Goal: Find specific page/section: Find specific page/section

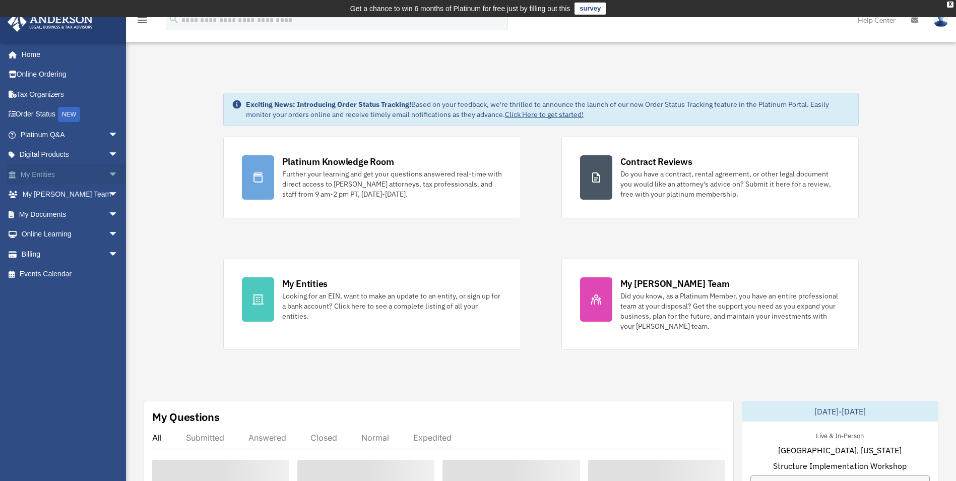
drag, startPoint x: 0, startPoint y: 0, endPoint x: 73, endPoint y: 170, distance: 185.3
click at [73, 170] on link "My Entities arrow_drop_down" at bounding box center [70, 174] width 126 height 20
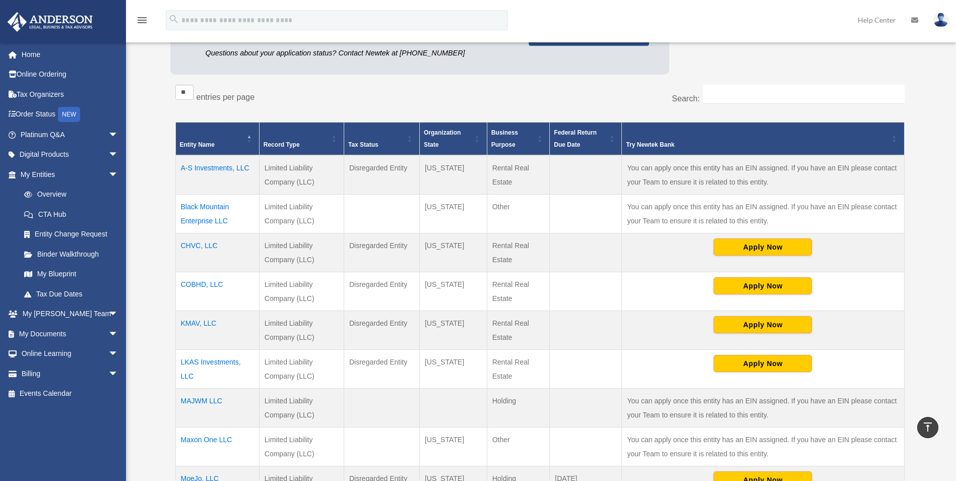
scroll to position [307, 0]
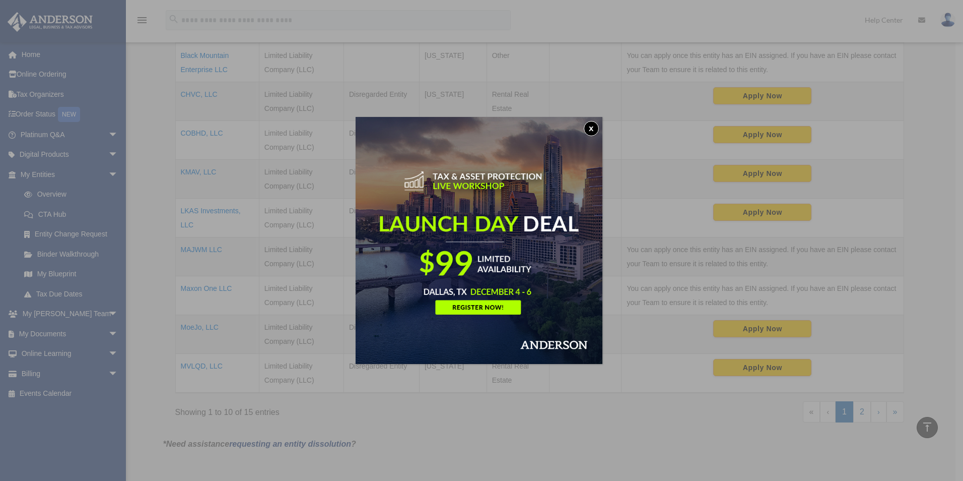
click at [596, 124] on button "x" at bounding box center [591, 128] width 15 height 15
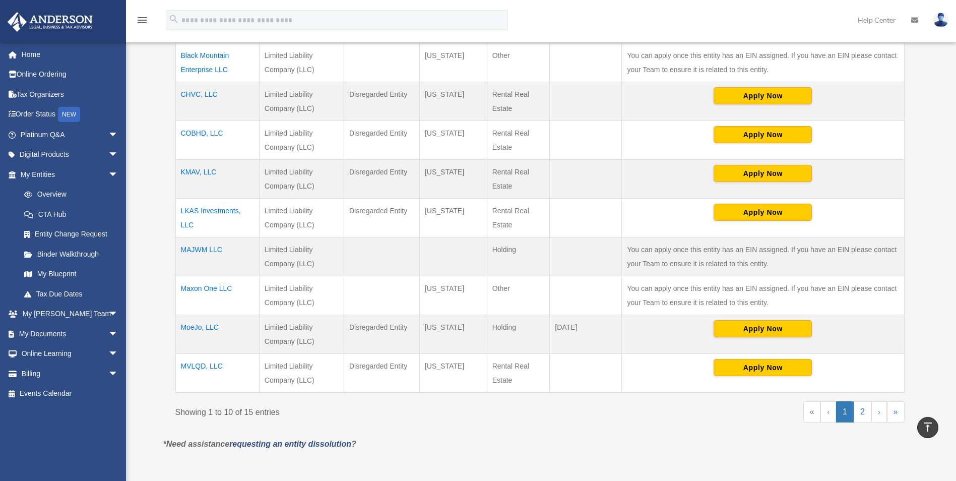
click at [204, 367] on td "MVLQD, LLC" at bounding box center [217, 372] width 84 height 39
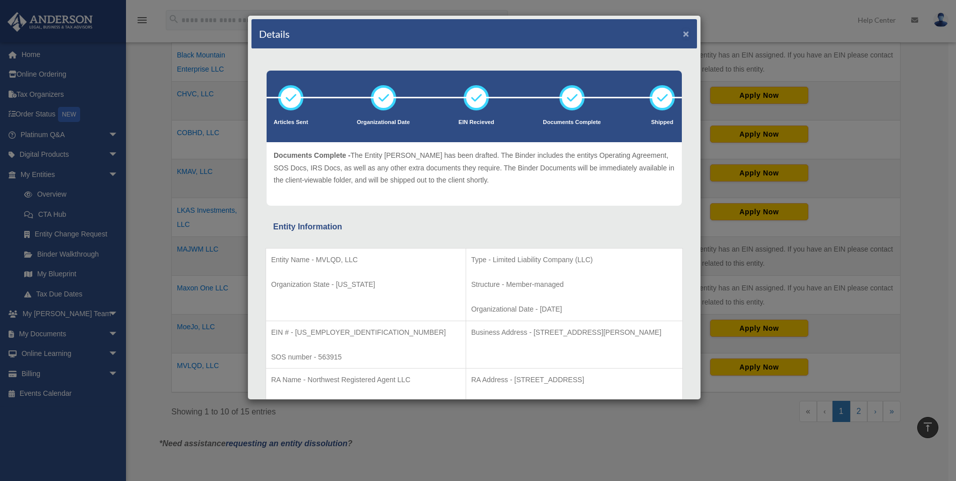
click at [683, 35] on button "×" at bounding box center [686, 33] width 7 height 11
